Goal: Information Seeking & Learning: Learn about a topic

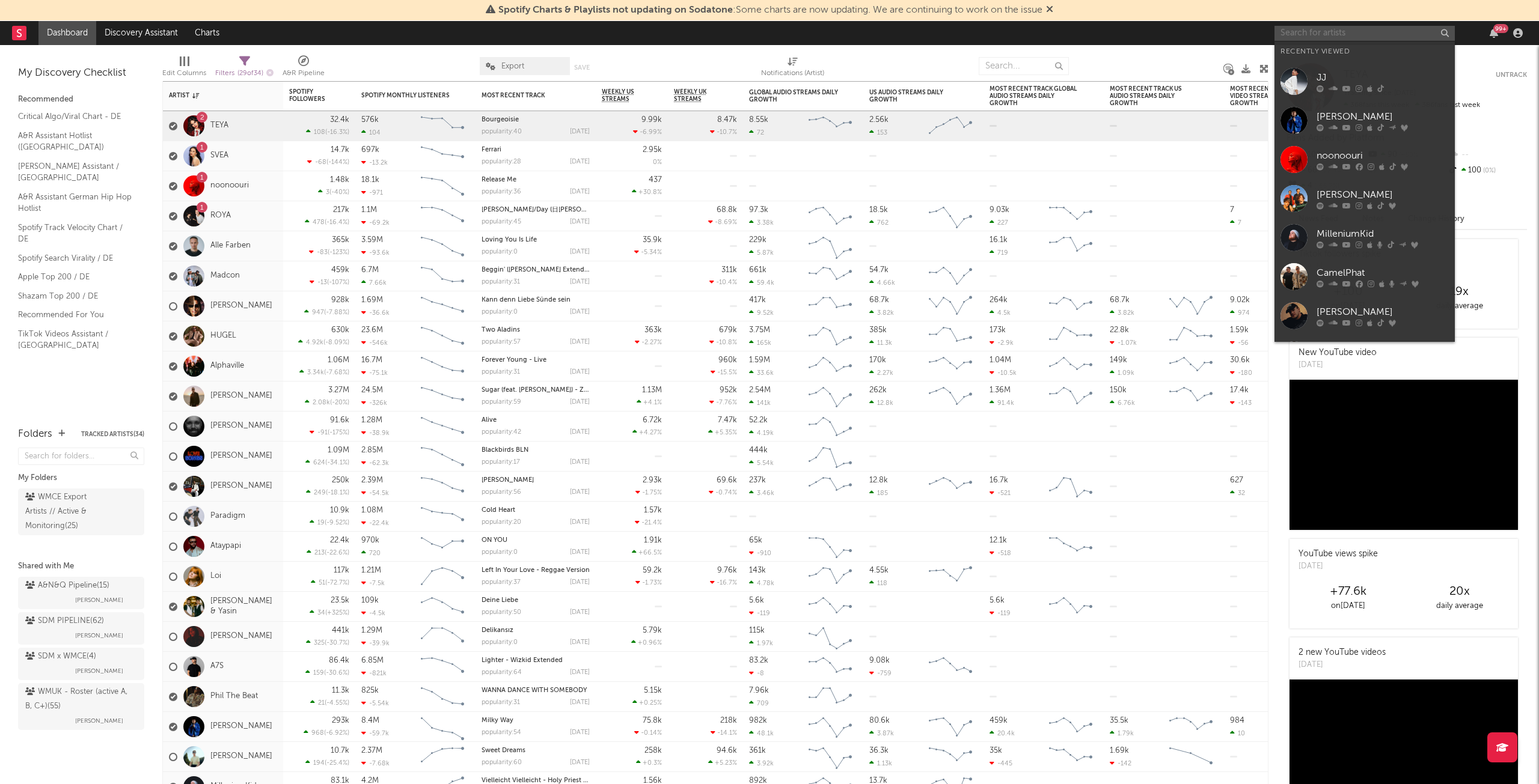
click at [1305, 34] on input "text" at bounding box center [1364, 33] width 180 height 15
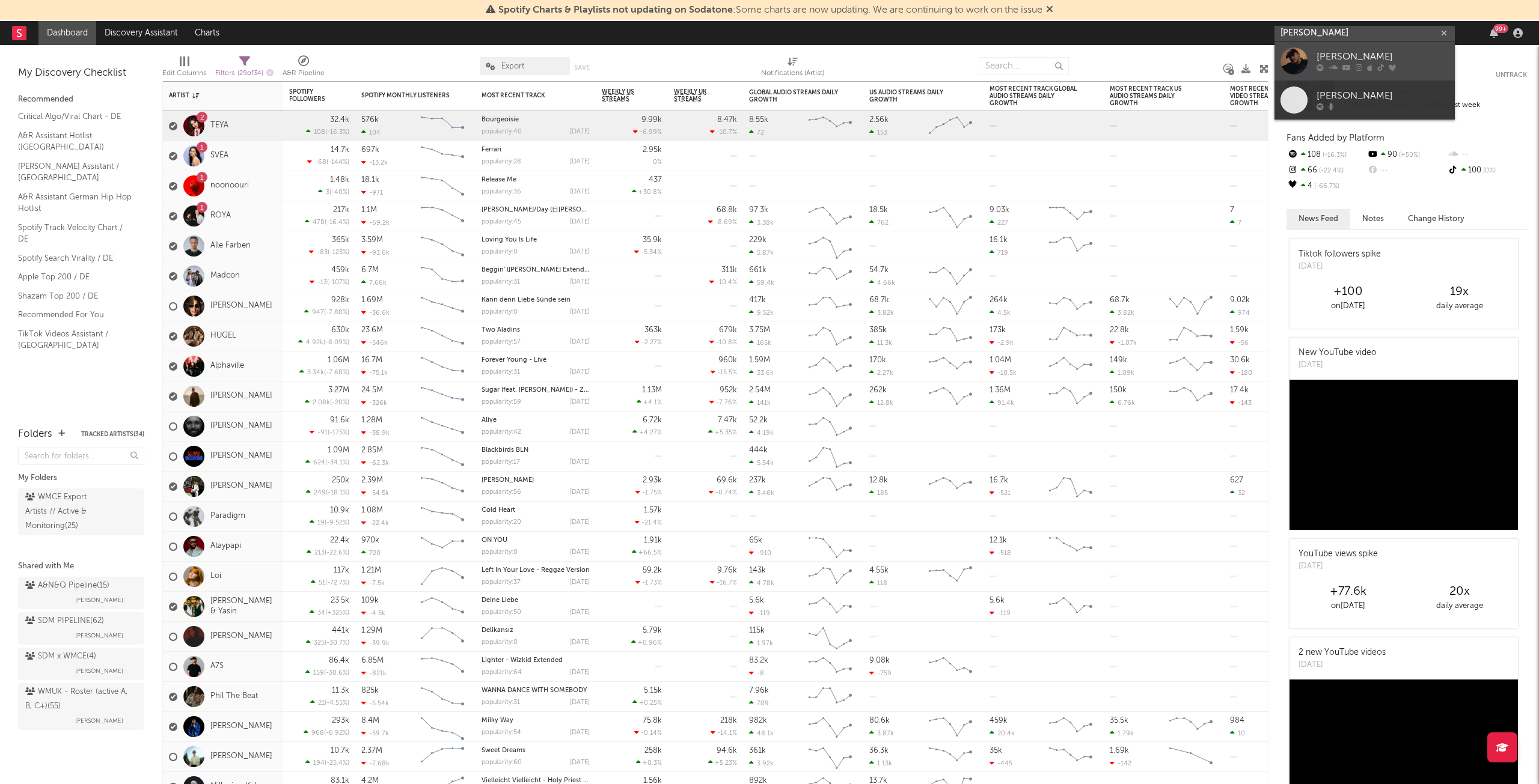
type input "[PERSON_NAME]"
click at [1341, 53] on div "[PERSON_NAME]" at bounding box center [1382, 57] width 132 height 15
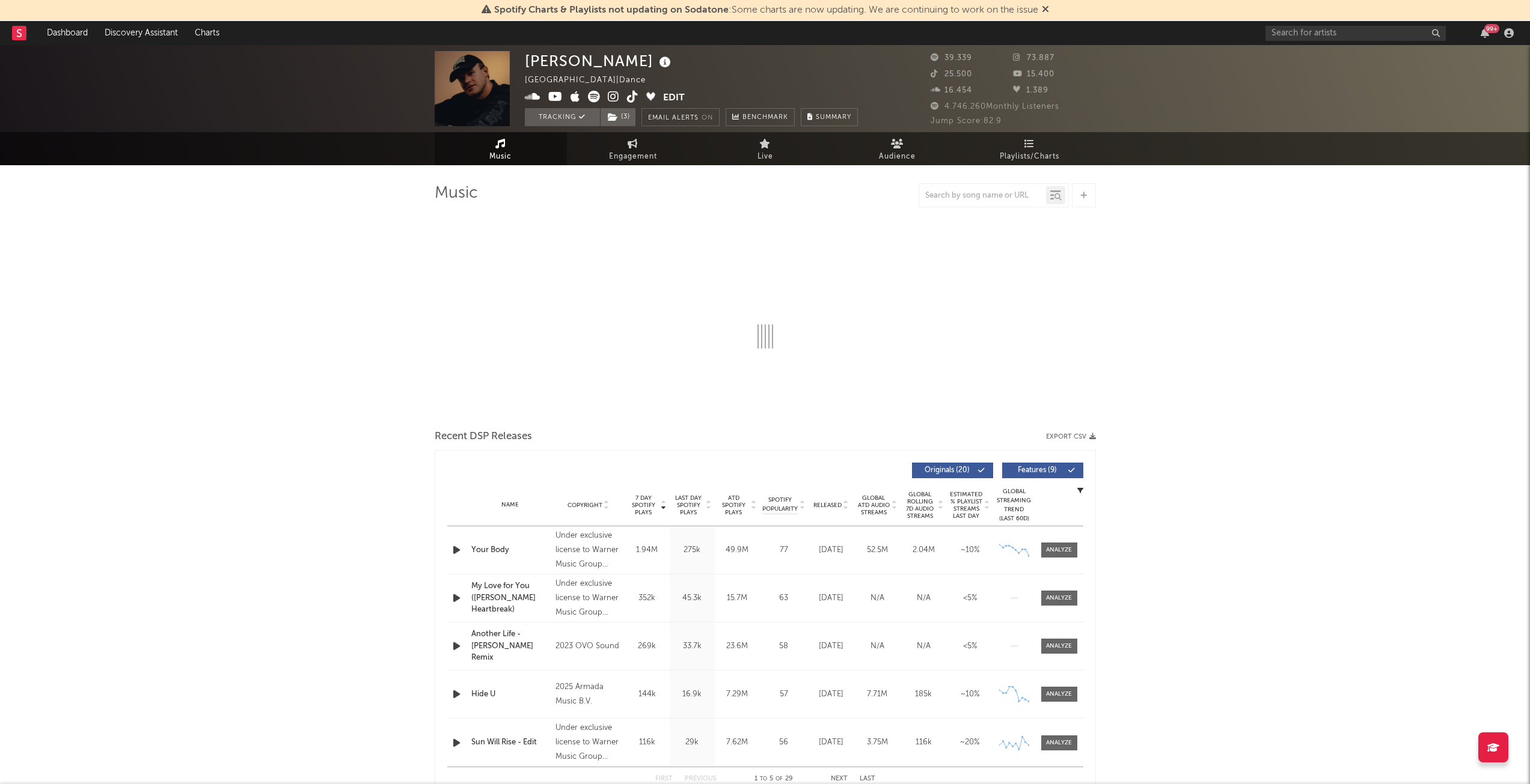
select select "6m"
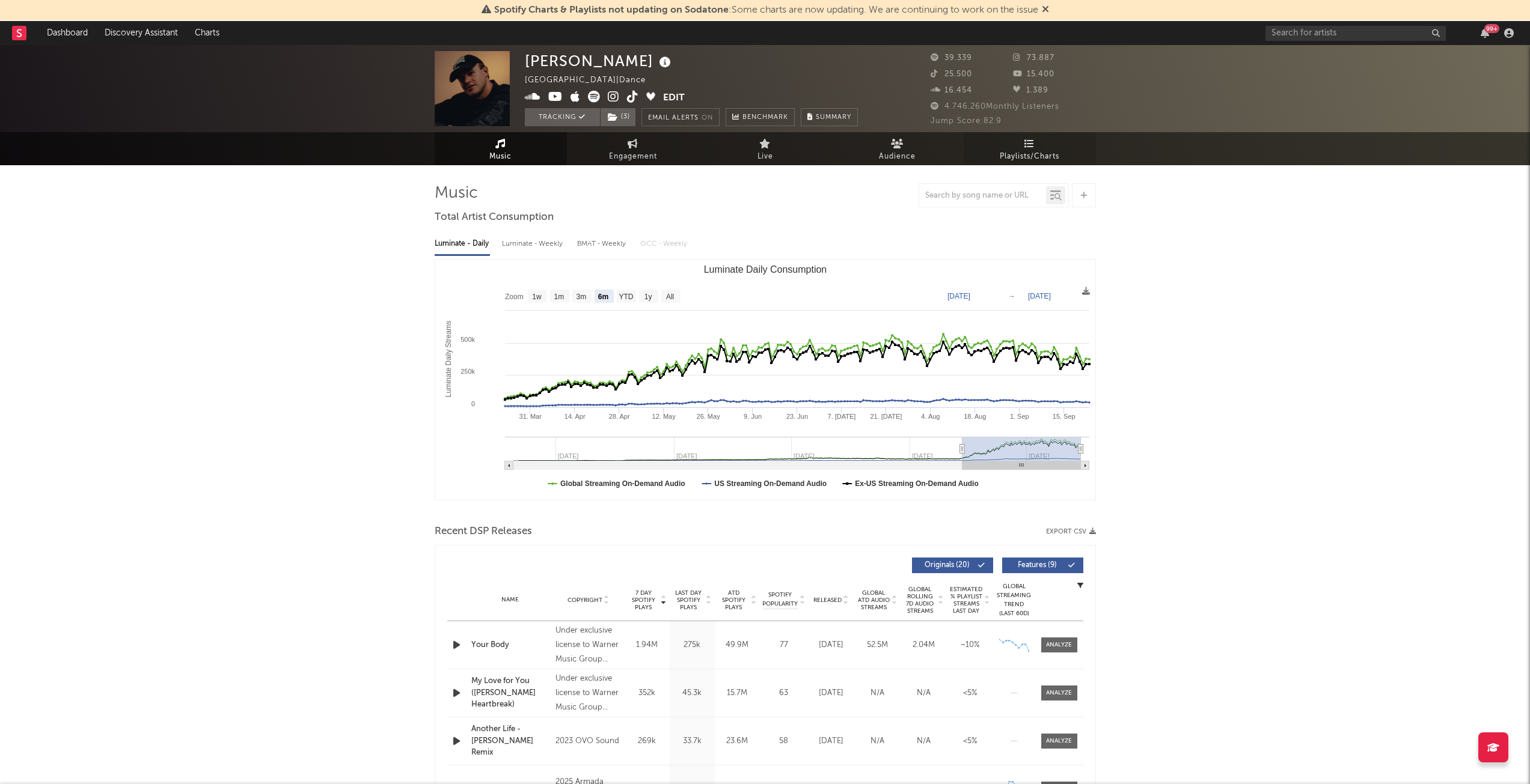
click at [1025, 136] on link "Playlists/Charts" at bounding box center [1029, 148] width 132 height 33
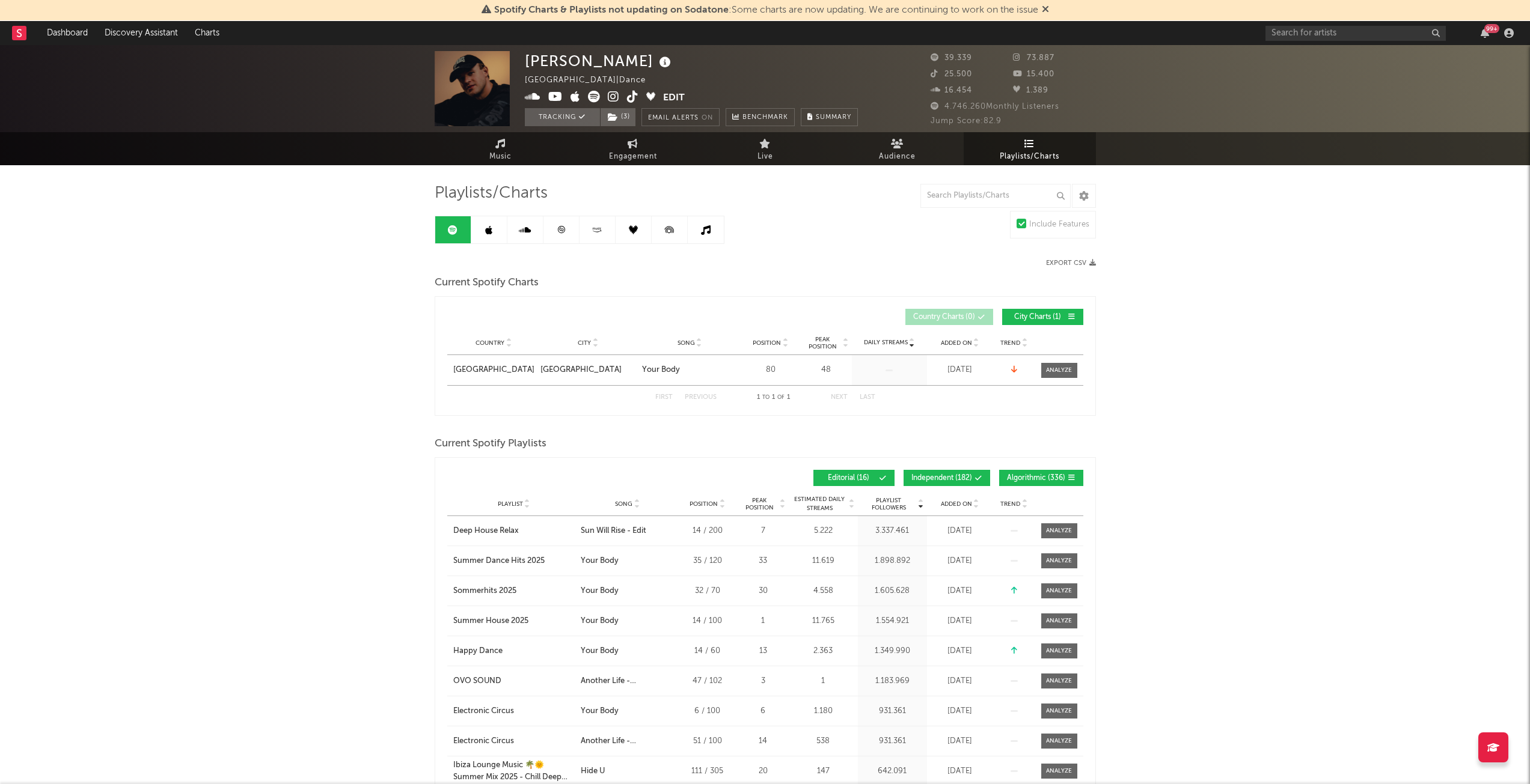
click at [620, 160] on span "Engagement" at bounding box center [633, 157] width 48 height 15
select select "1w"
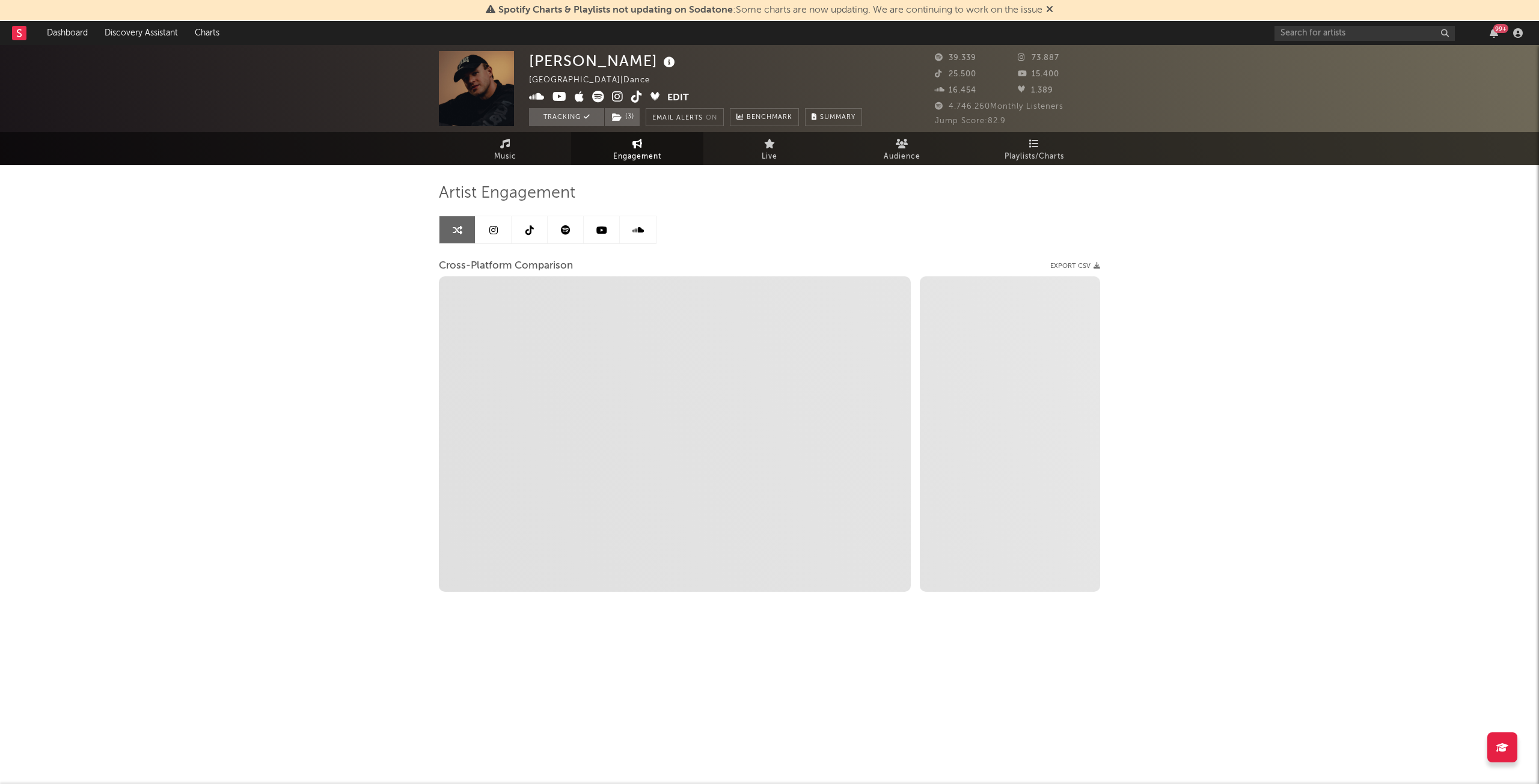
select select "1m"
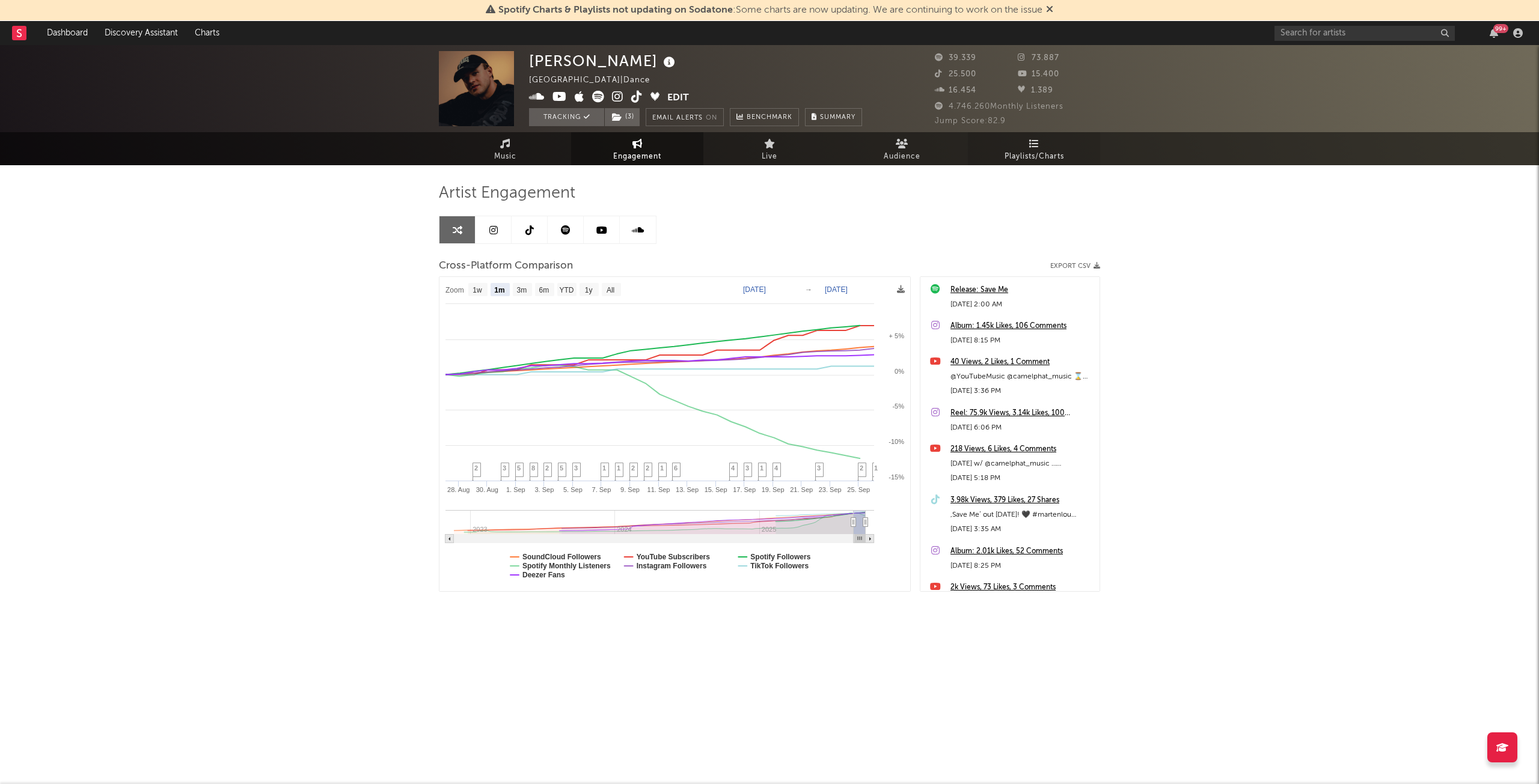
click at [1037, 141] on icon at bounding box center [1034, 143] width 10 height 9
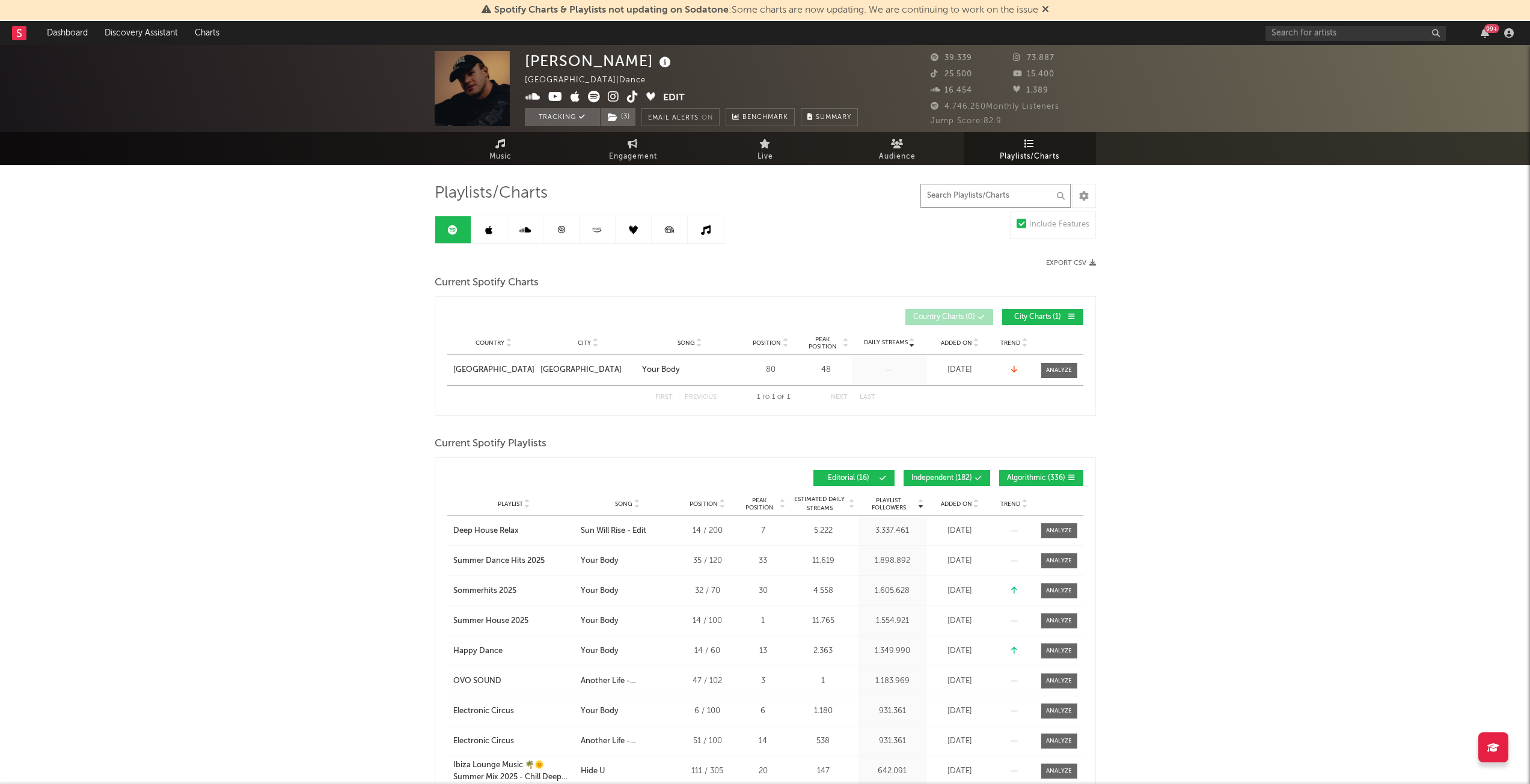
click at [1000, 193] on input "text" at bounding box center [996, 196] width 150 height 24
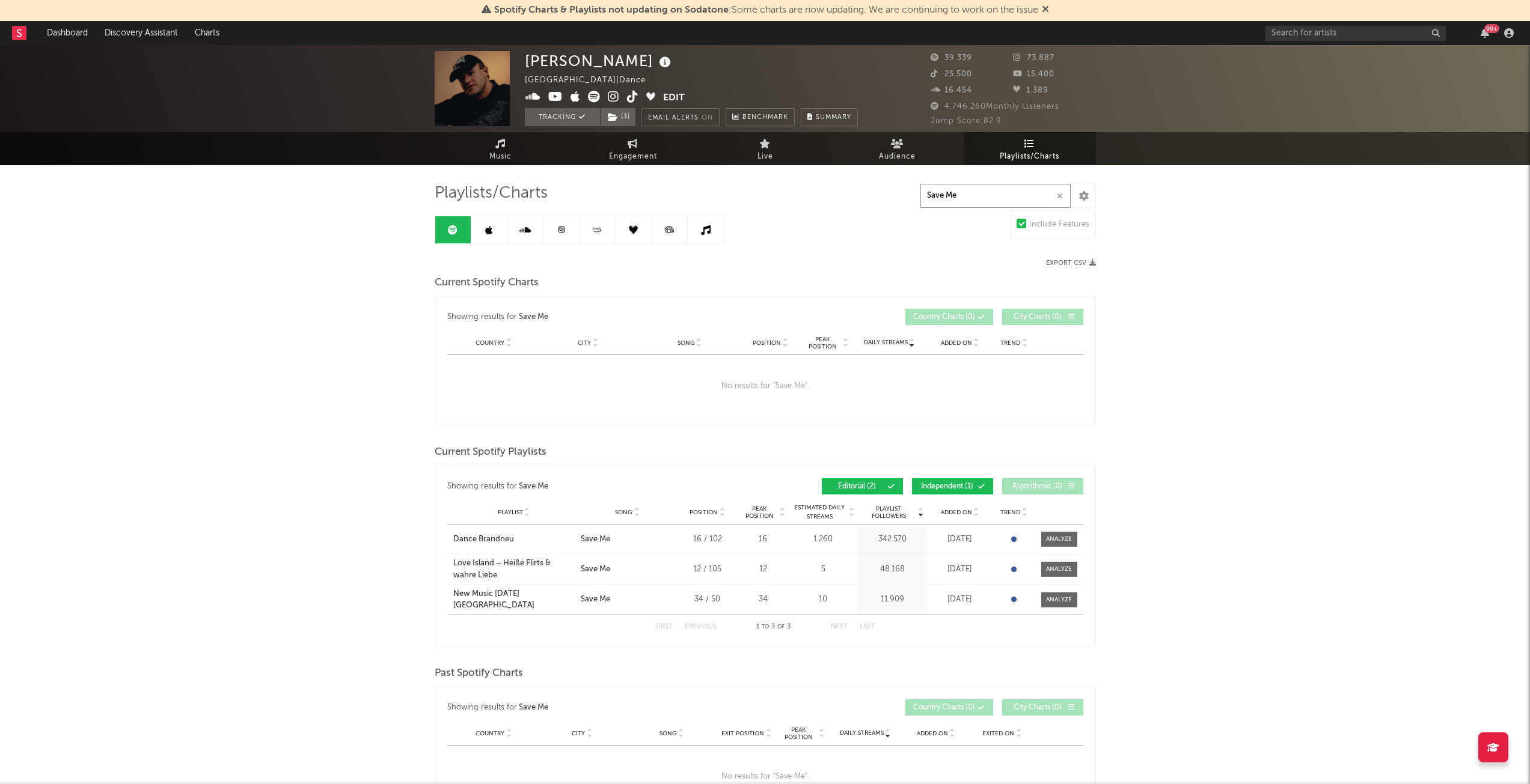
type input "Save Me"
click at [941, 480] on button "Independent ( 1 )" at bounding box center [953, 486] width 81 height 16
